Goal: Task Accomplishment & Management: Use online tool/utility

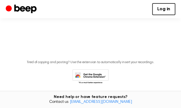
scroll to position [71, 0]
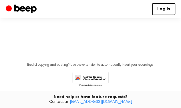
click at [94, 14] on span "button" at bounding box center [90, 3] width 19 height 19
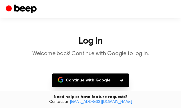
scroll to position [58, 0]
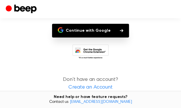
click at [99, 36] on button "Continue with Google" at bounding box center [90, 31] width 77 height 14
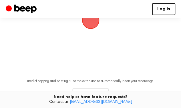
scroll to position [56, 0]
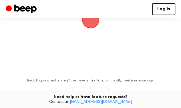
click at [98, 29] on span "button" at bounding box center [90, 20] width 19 height 19
